Goal: Transaction & Acquisition: Purchase product/service

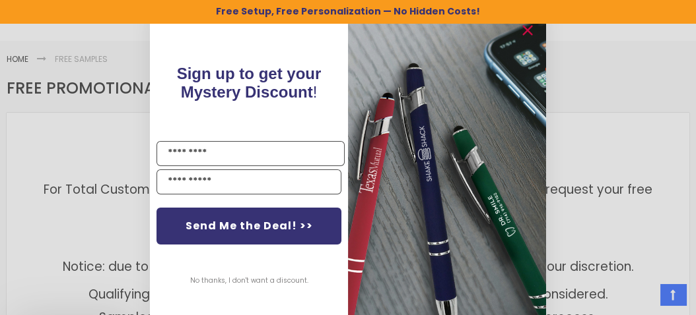
scroll to position [236, 0]
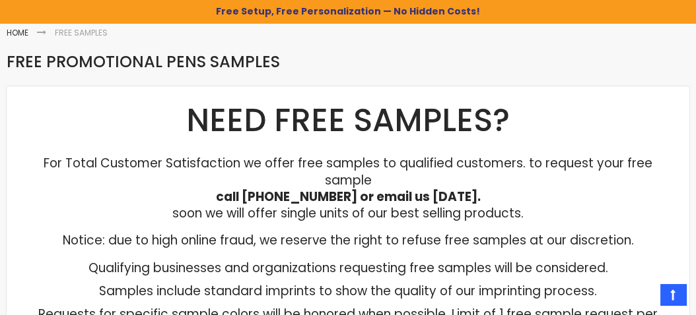
click at [34, 121] on div "Close dialog Sign up to get your Mystery Discount ! Name Send Me the Deal! >> N…" at bounding box center [348, 157] width 696 height 315
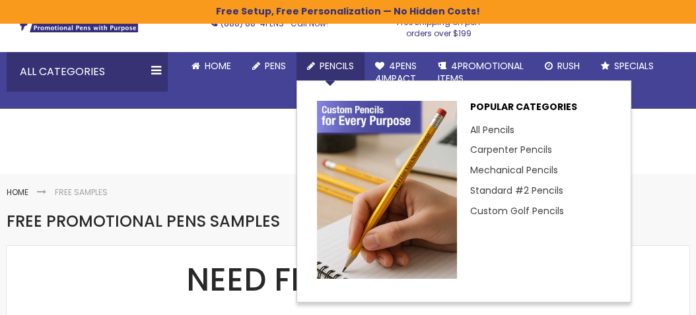
scroll to position [79, 0]
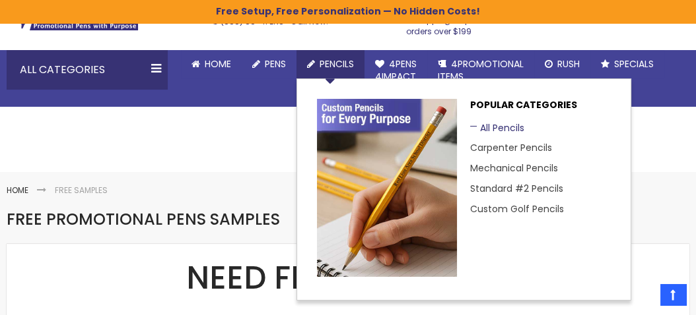
click at [505, 135] on link "All Pencils" at bounding box center [497, 127] width 54 height 13
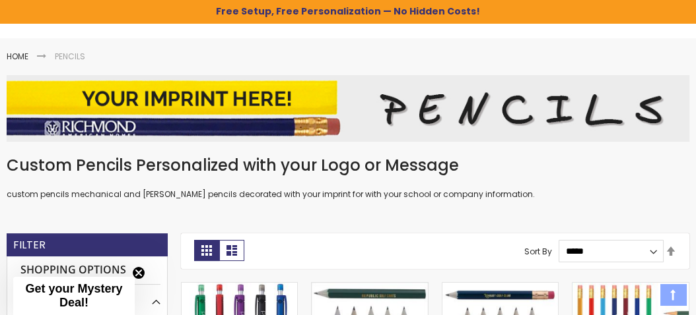
scroll to position [263, 0]
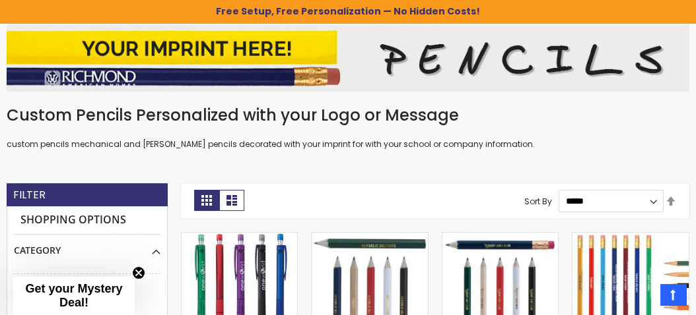
click at [608, 219] on div "View as Grid List 26 items Page You're currently reading page 1 Page 2 Page Nex…" at bounding box center [435, 201] width 509 height 36
click at [608, 213] on select "**********" at bounding box center [610, 201] width 105 height 22
click at [669, 209] on link "Set Descending Direction" at bounding box center [670, 202] width 11 height 15
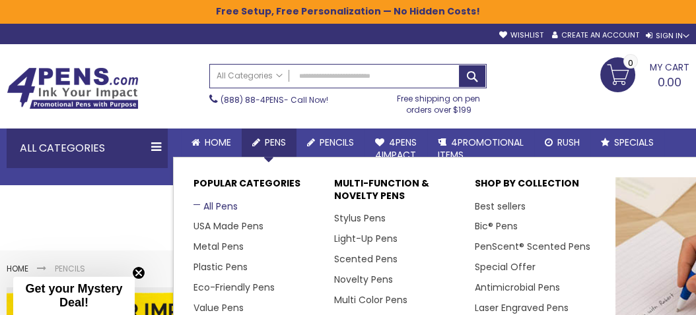
click at [238, 213] on link "All Pens" at bounding box center [215, 206] width 44 height 13
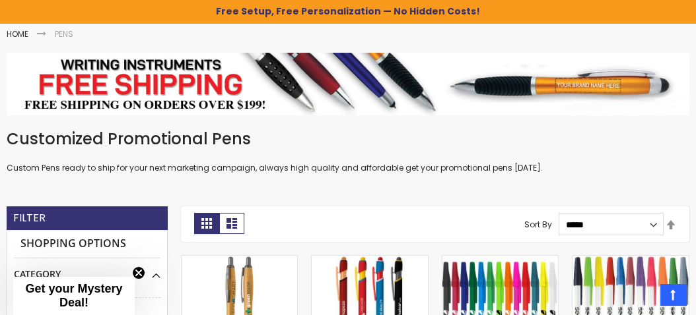
scroll to position [236, 0]
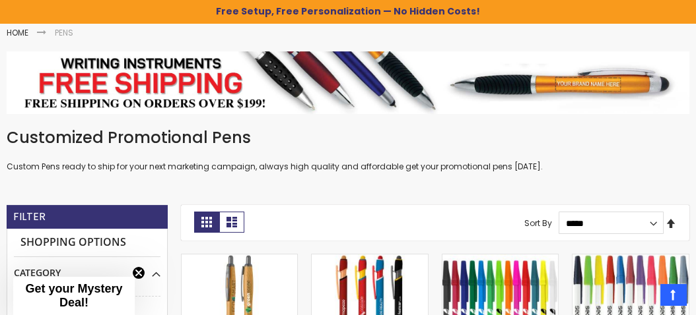
click at [673, 232] on link "Set Descending Direction" at bounding box center [670, 224] width 11 height 15
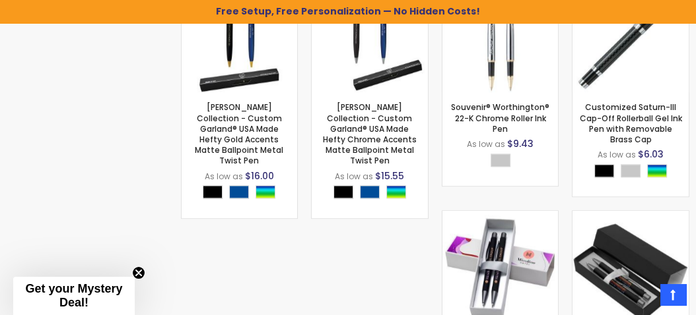
scroll to position [1452, 0]
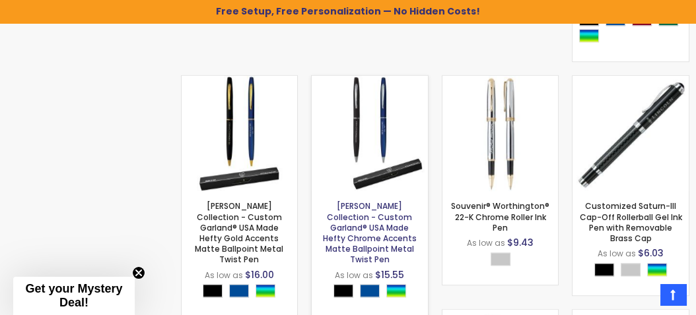
click at [391, 201] on link "Hamilton Collection - Custom Garland® USA Made Hefty Chrome Accents Matte Ballp…" at bounding box center [370, 233] width 94 height 65
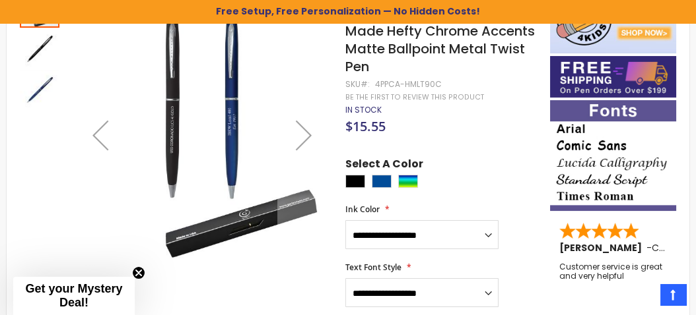
scroll to position [315, 0]
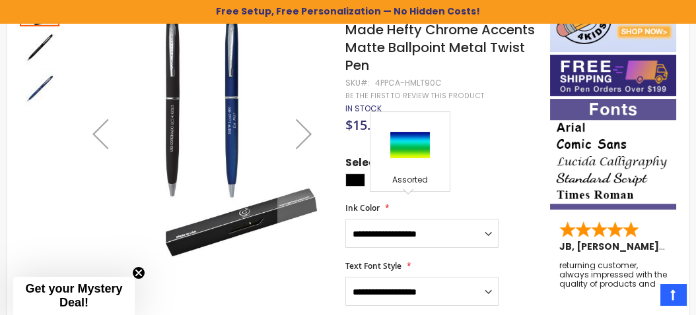
click at [415, 187] on div "Assorted" at bounding box center [408, 180] width 20 height 13
type input "****"
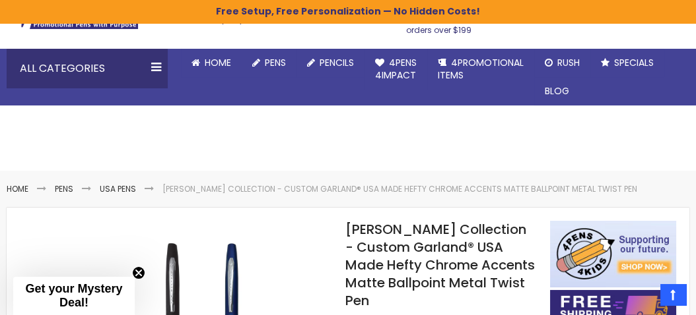
scroll to position [0, 0]
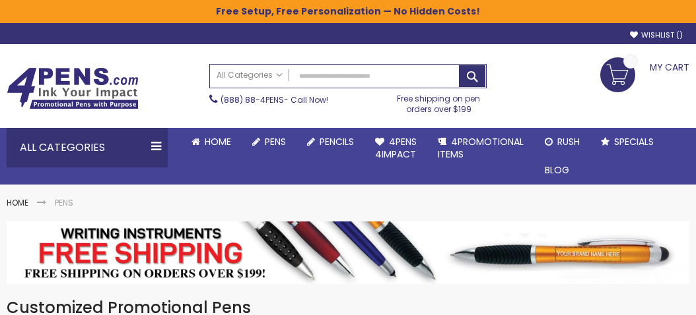
scroll to position [426, 0]
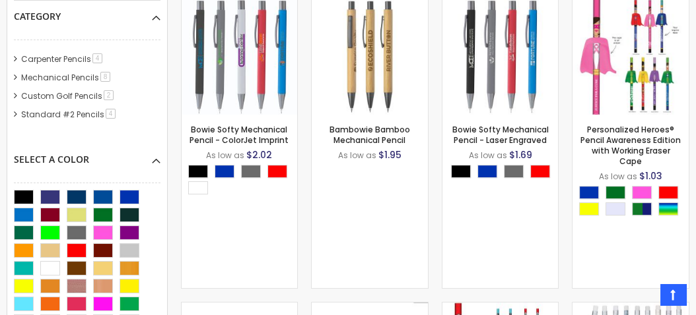
scroll to position [430, 0]
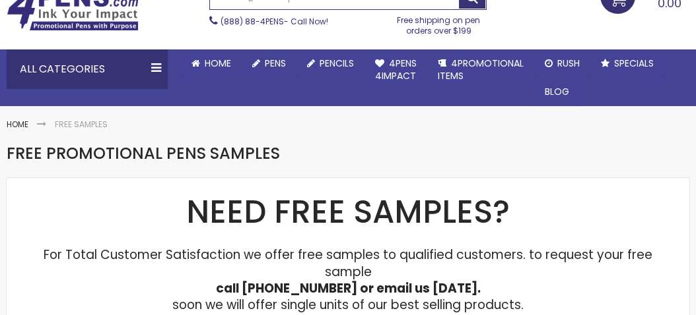
scroll to position [79, 0]
